Goal: Information Seeking & Learning: Compare options

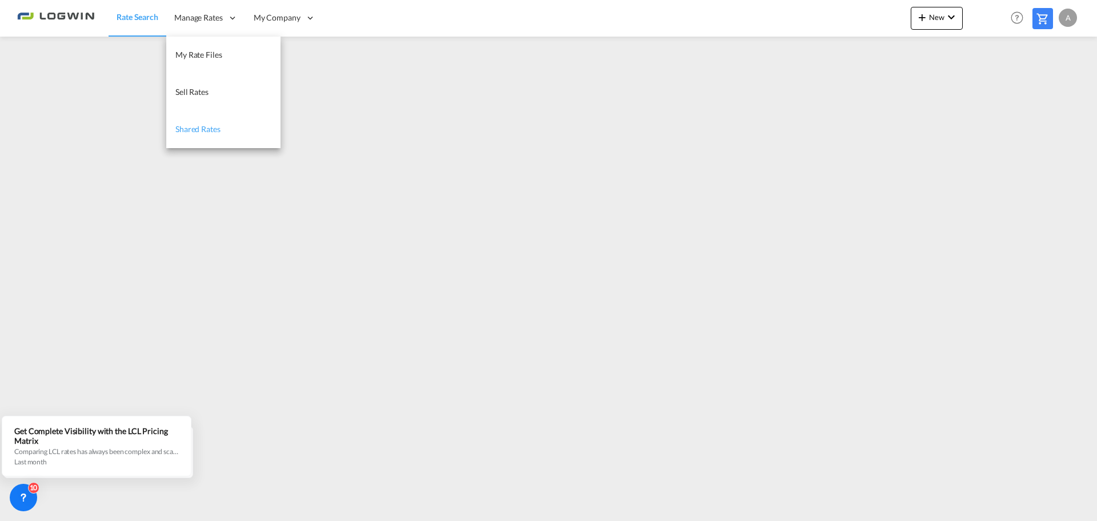
click at [214, 127] on span "Shared Rates" at bounding box center [197, 129] width 45 height 10
click at [202, 59] on span "My Rate Files" at bounding box center [198, 55] width 47 height 10
